Goal: Task Accomplishment & Management: Manage account settings

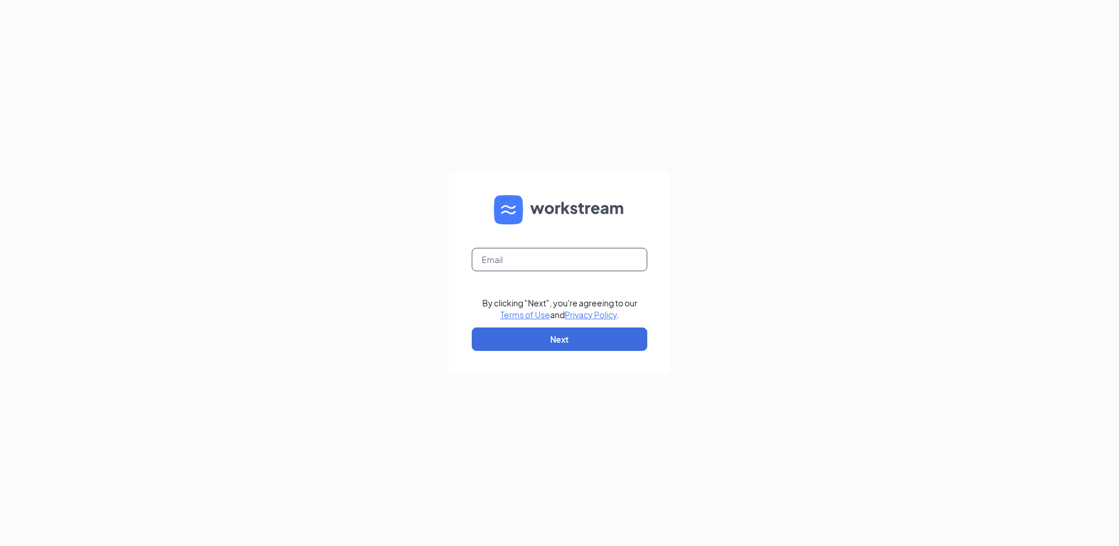
click at [505, 252] on input "text" at bounding box center [560, 259] width 176 height 23
type input "wilsonbl1994"
drag, startPoint x: 581, startPoint y: 258, endPoint x: 430, endPoint y: 264, distance: 151.7
click at [430, 264] on div "wilsonbl1994 The email you entered is incorrect. By clicking "Next", you're agr…" at bounding box center [559, 273] width 1119 height 546
type input "rs030661@tacobell.com"
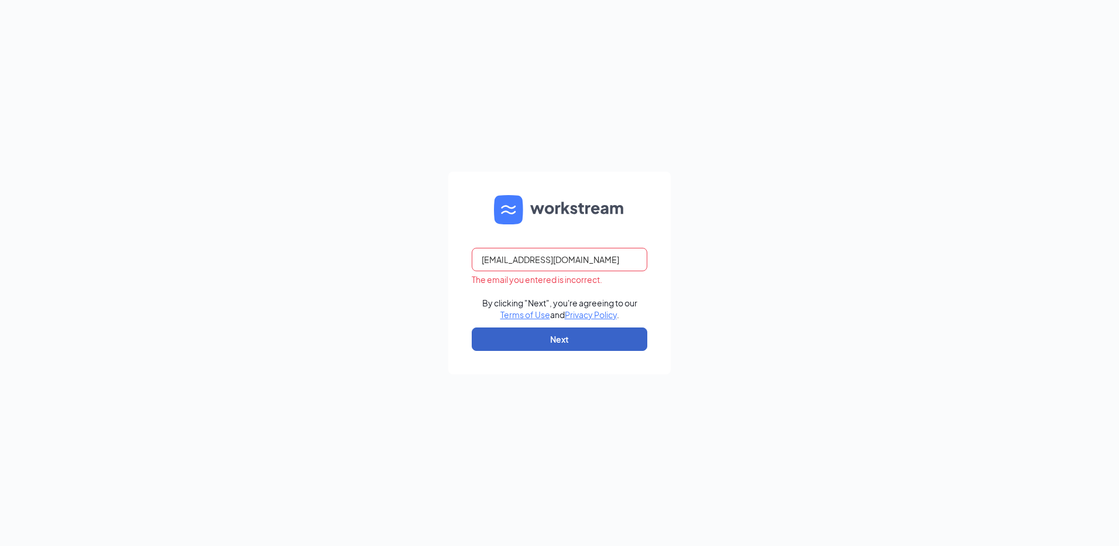
click at [608, 338] on button "Next" at bounding box center [560, 338] width 176 height 23
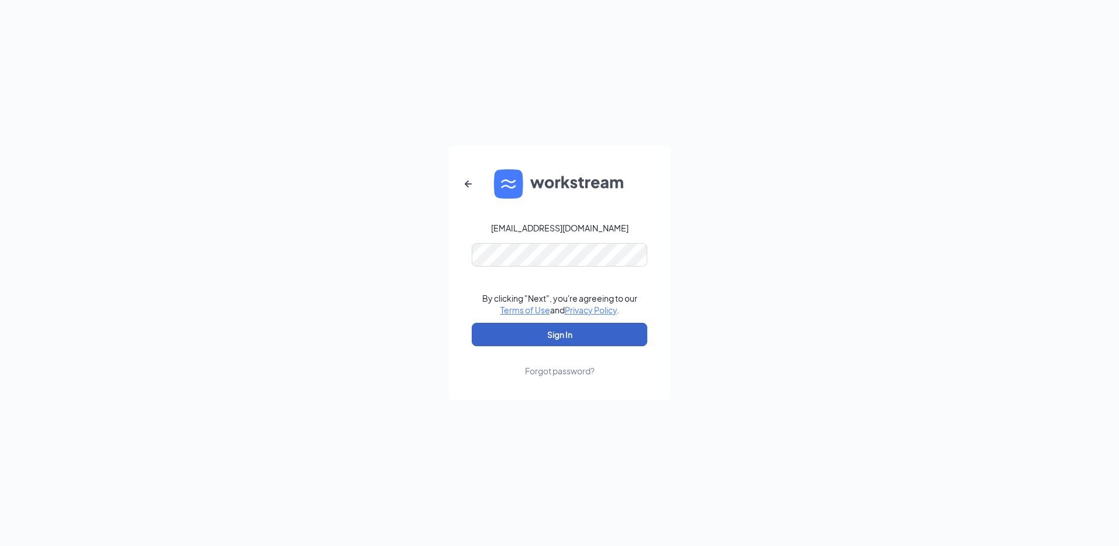
click at [539, 334] on button "Sign In" at bounding box center [560, 334] width 176 height 23
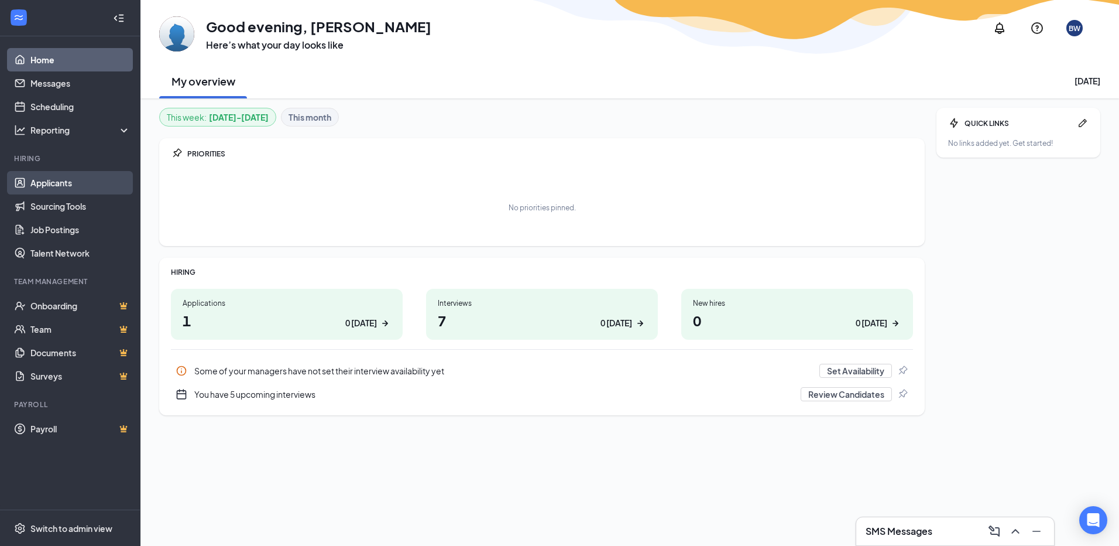
click at [70, 177] on link "Applicants" at bounding box center [80, 182] width 100 height 23
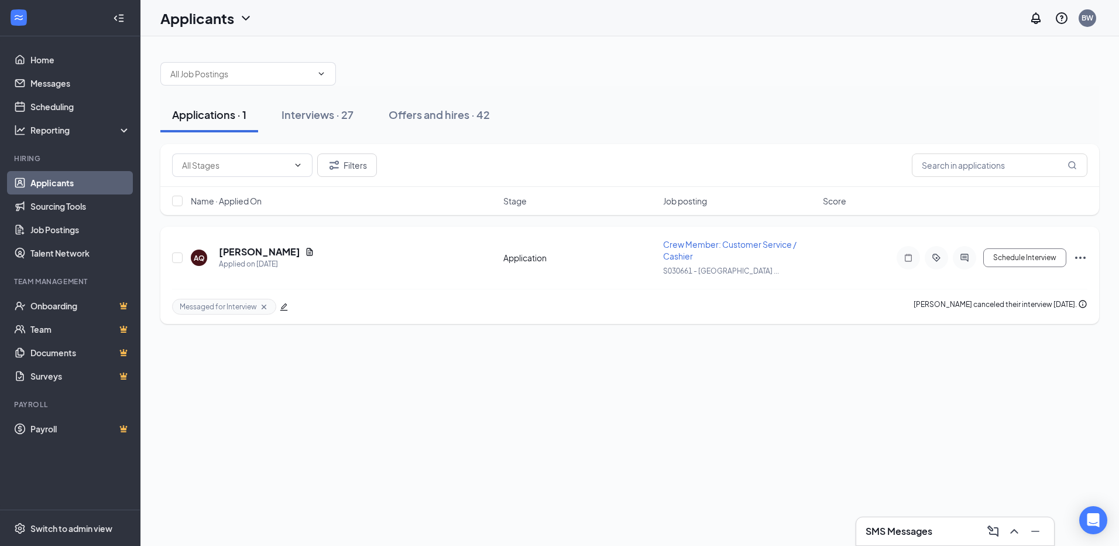
click at [1084, 258] on icon "Ellipses" at bounding box center [1080, 257] width 11 height 2
click at [1003, 195] on p "Reject" at bounding box center [1028, 196] width 101 height 12
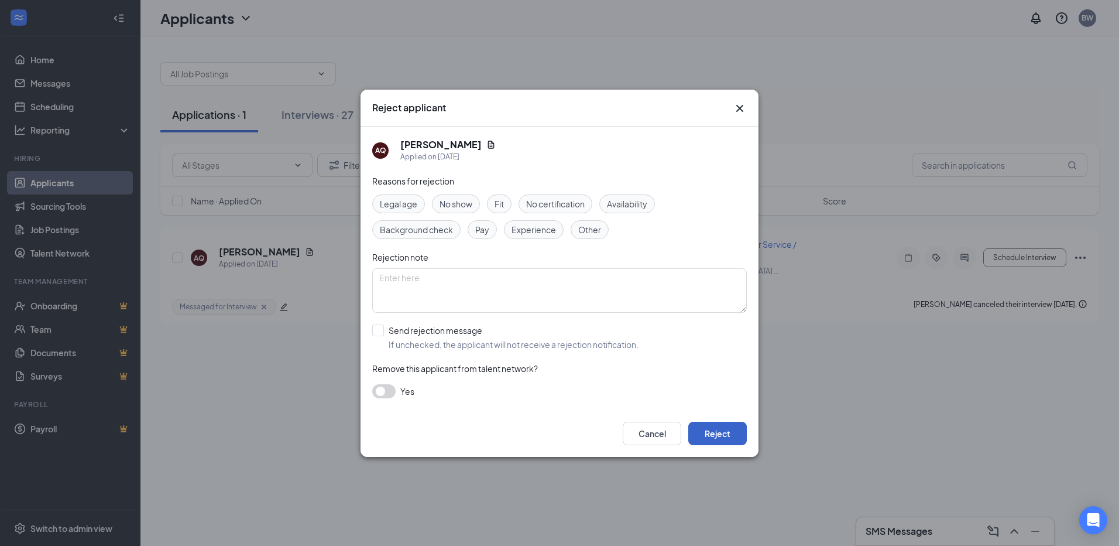
drag, startPoint x: 707, startPoint y: 435, endPoint x: 715, endPoint y: 431, distance: 8.6
click at [707, 436] on button "Reject" at bounding box center [717, 432] width 59 height 23
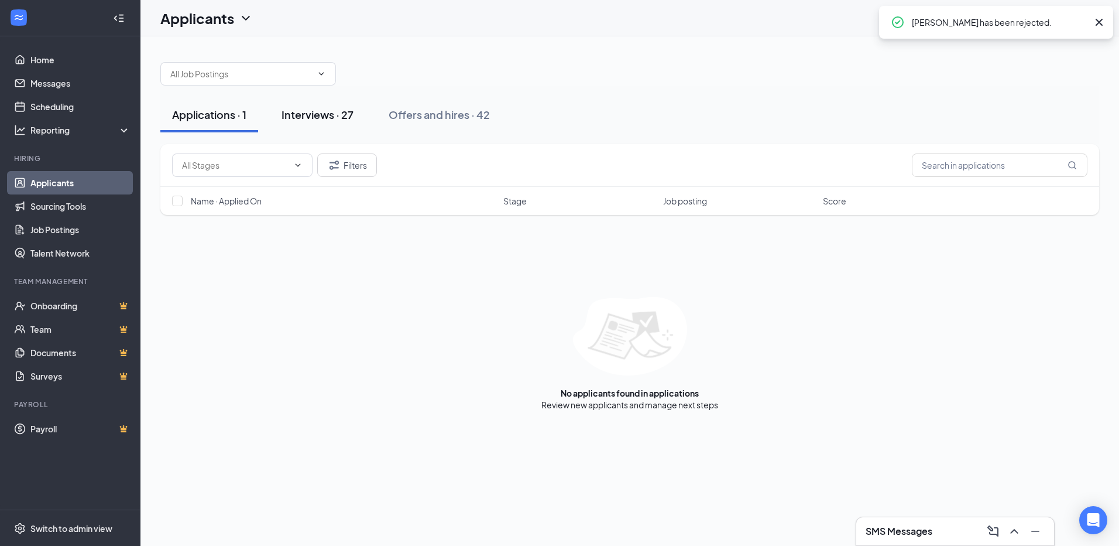
click at [331, 112] on div "Interviews · 27" at bounding box center [318, 114] width 72 height 15
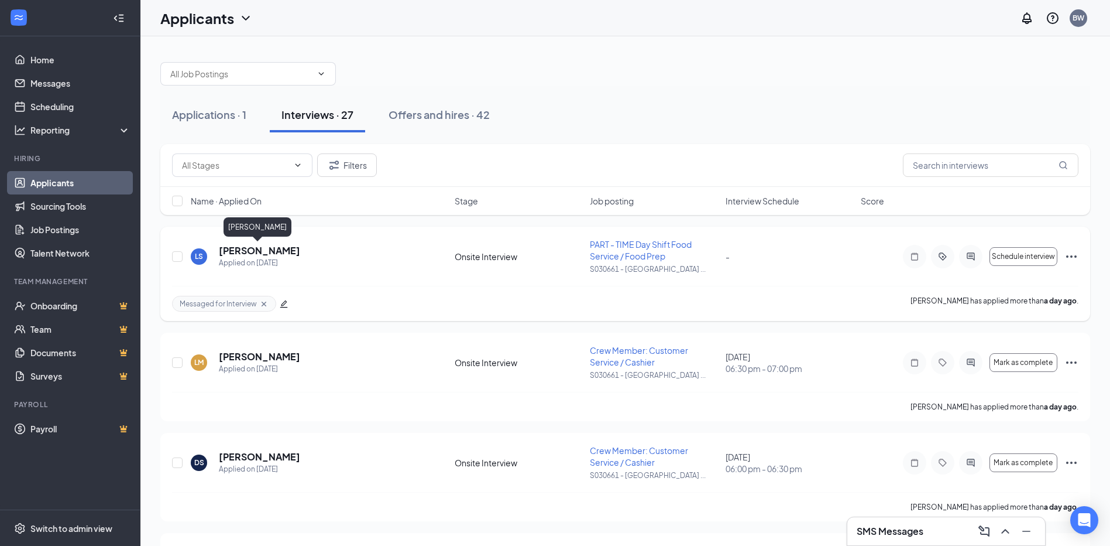
click at [258, 246] on h5 "Luca Schonhut" at bounding box center [259, 250] width 81 height 13
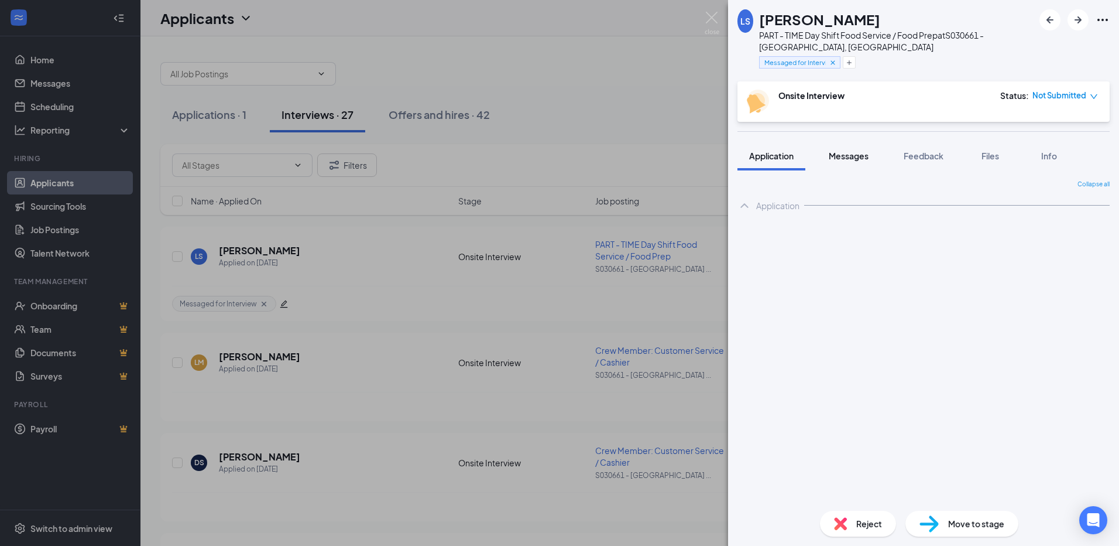
click at [855, 155] on span "Messages" at bounding box center [849, 155] width 40 height 11
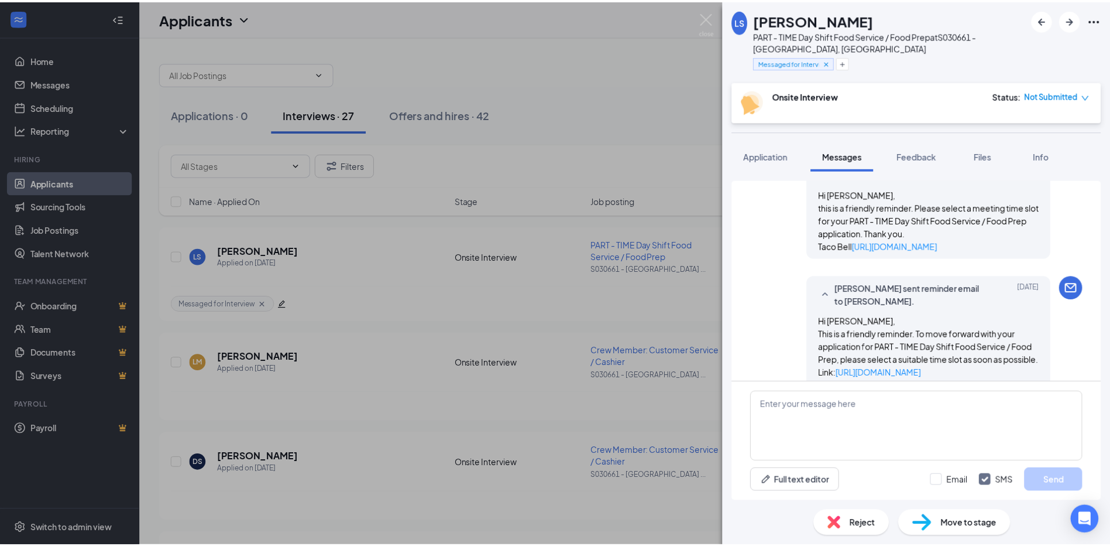
scroll to position [357, 0]
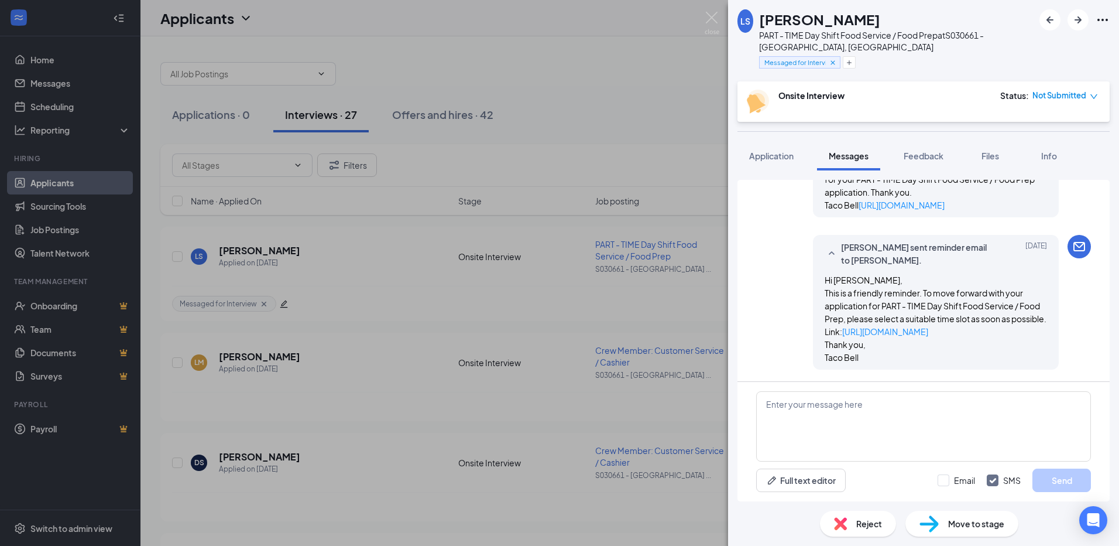
click at [479, 328] on div "LS Luca Schonhut PART - TIME Day Shift Food Service / Food Prep at S030661 - Ca…" at bounding box center [559, 273] width 1119 height 546
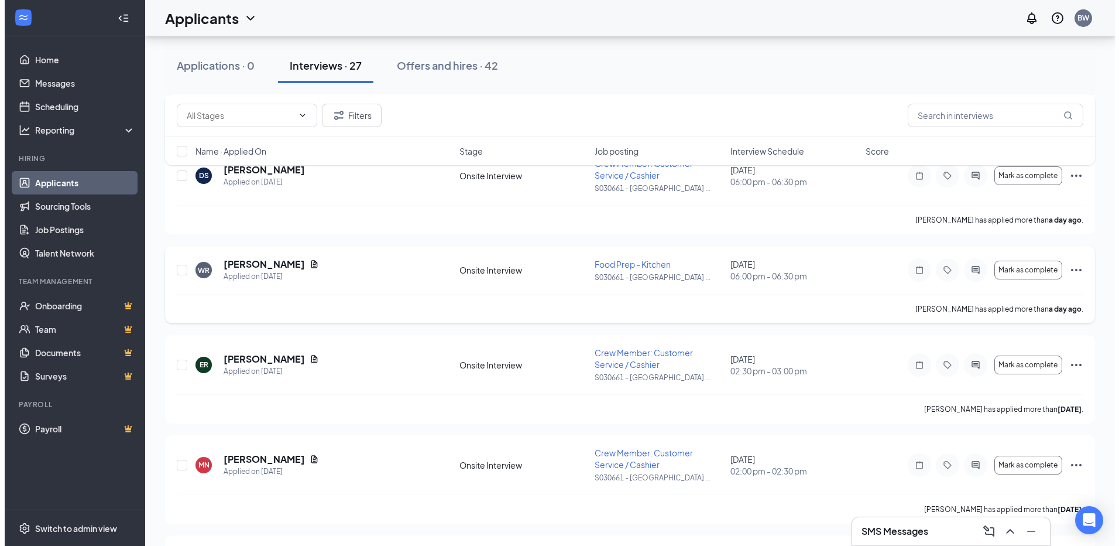
scroll to position [293, 0]
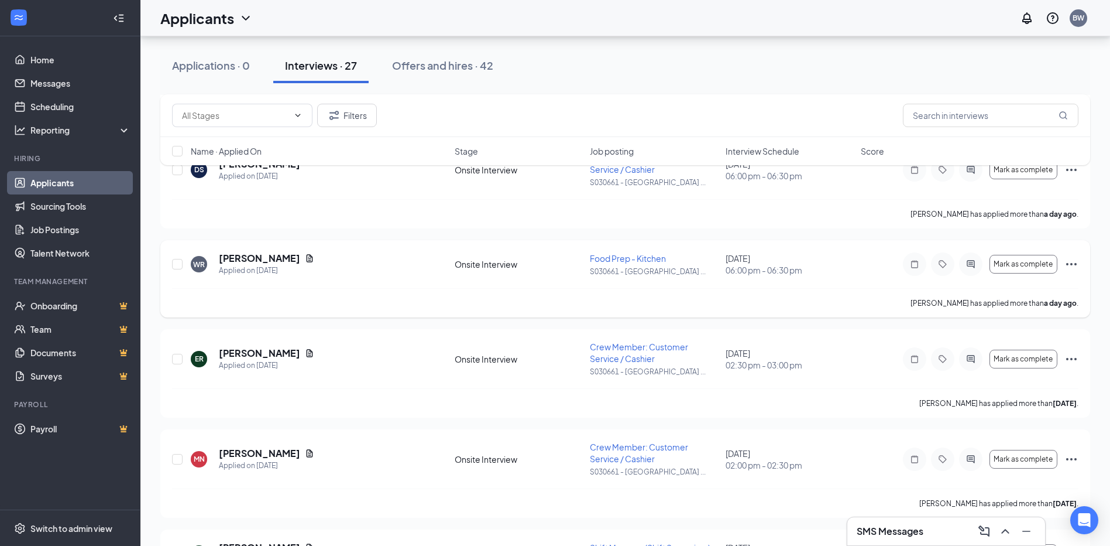
click at [266, 256] on h5 "[PERSON_NAME]" at bounding box center [259, 258] width 81 height 13
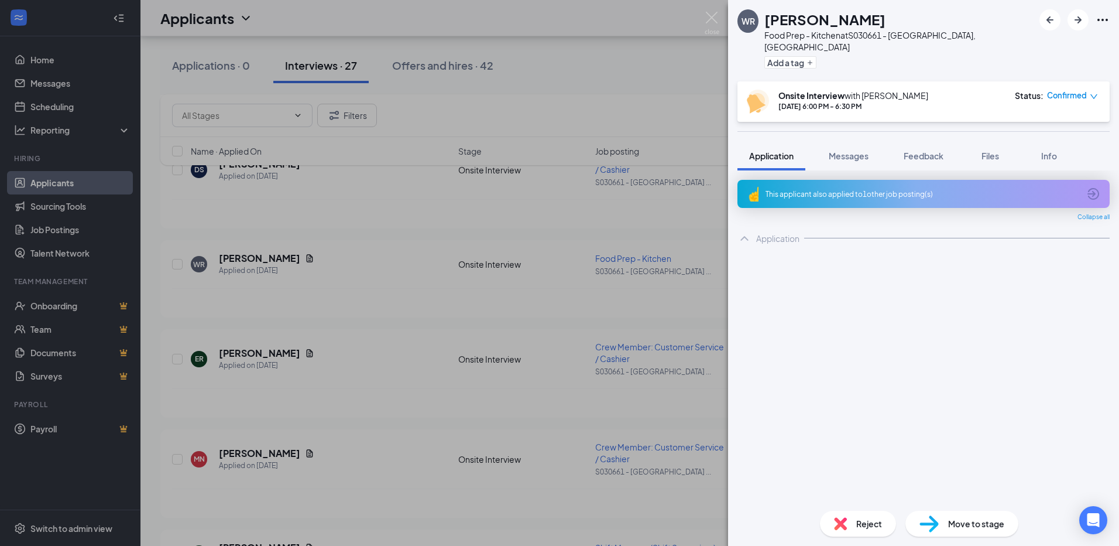
click at [1112, 26] on div "WR William Reynolds Food Prep - Kitchen at S030661 - Calcutta, OH Add a tag" at bounding box center [923, 40] width 391 height 81
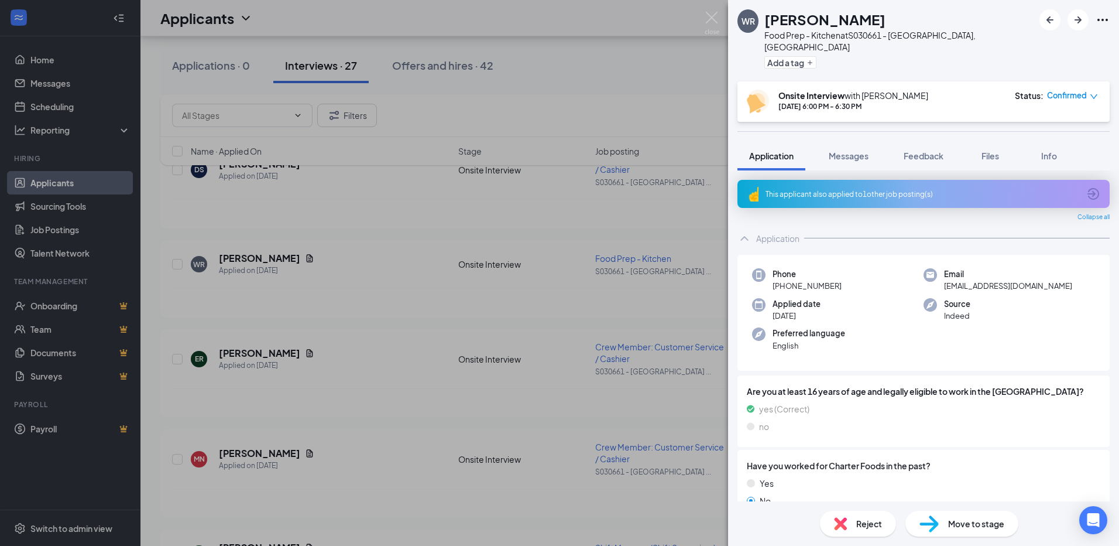
click at [1108, 19] on icon "Ellipses" at bounding box center [1103, 20] width 14 height 14
click at [1004, 42] on link "View full application" at bounding box center [1039, 47] width 126 height 12
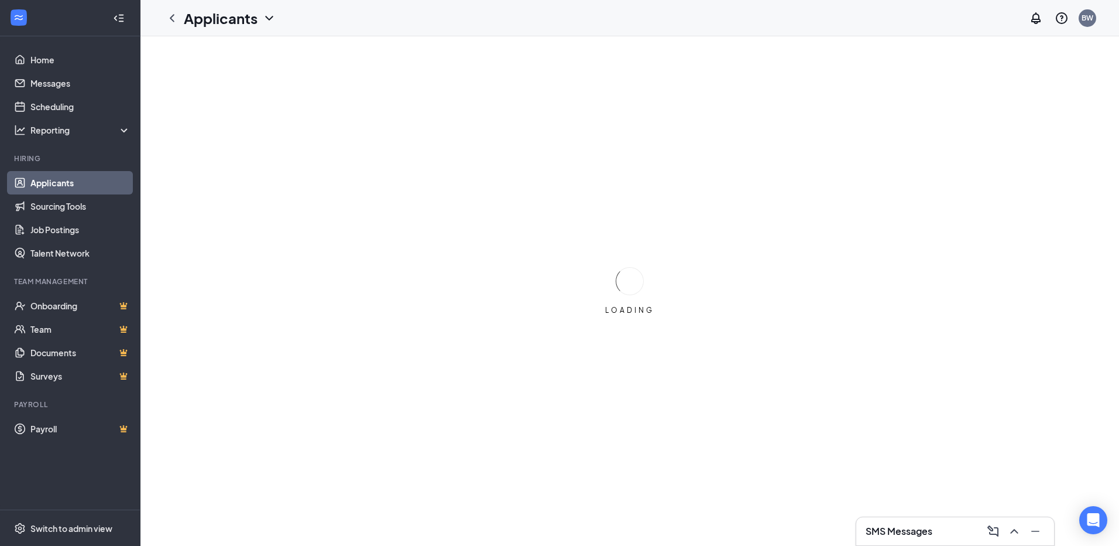
click at [1031, 529] on icon "Minimize" at bounding box center [1035, 531] width 14 height 14
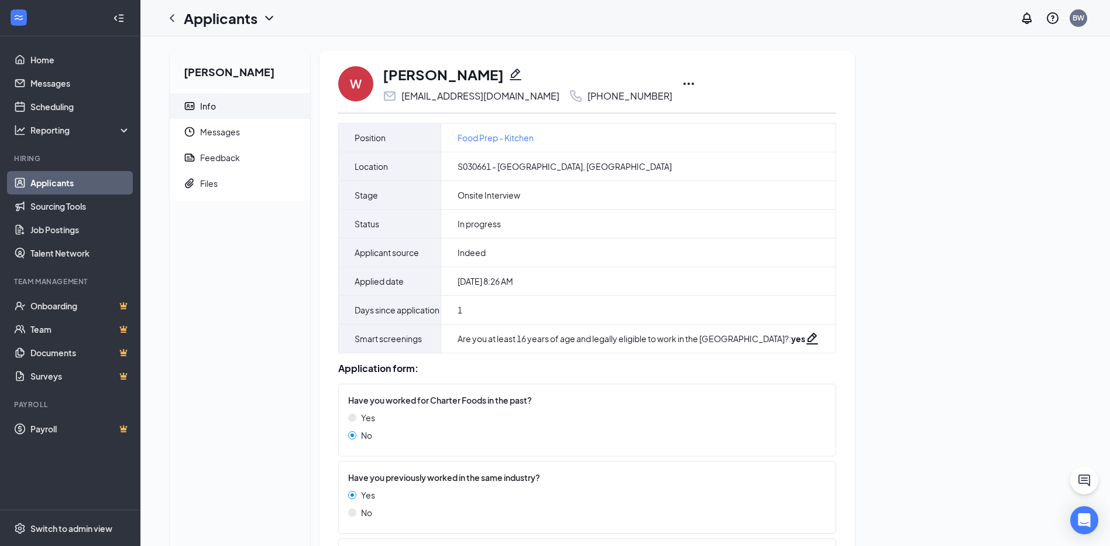
click at [682, 84] on icon "Ellipses" at bounding box center [689, 84] width 14 height 14
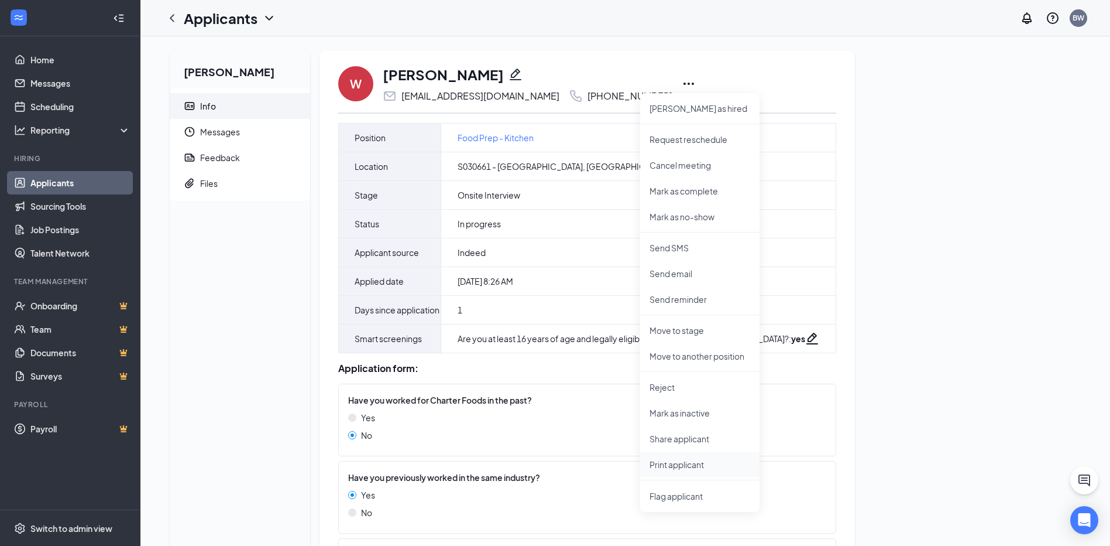
click at [697, 466] on p "Print applicant" at bounding box center [700, 464] width 101 height 12
